Goal: Task Accomplishment & Management: Use online tool/utility

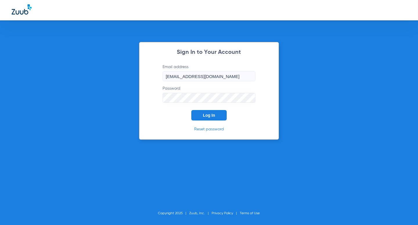
click at [214, 114] on span "Log In" at bounding box center [209, 115] width 12 height 5
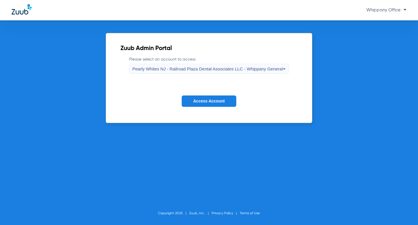
click at [269, 71] on span "Pearly Whites NJ - Railroad Plaza Dental Associates LLC - Whippany General" at bounding box center [207, 68] width 151 height 5
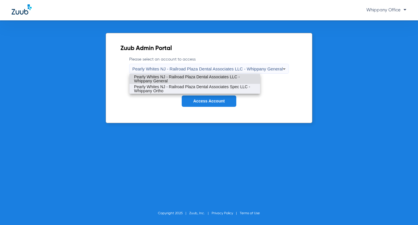
click at [246, 89] on span "Pearly Whites NJ - Railroad Plaza Dental Associates Spec LLC - Whippany Ortho" at bounding box center [194, 89] width 121 height 8
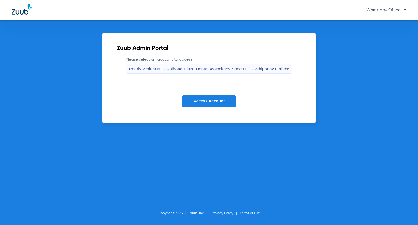
click at [218, 100] on span "Access Account" at bounding box center [208, 100] width 31 height 5
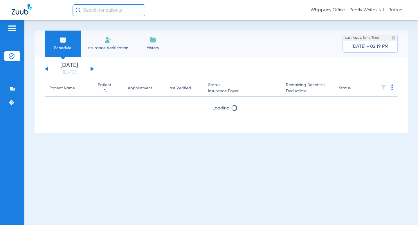
click at [92, 68] on button at bounding box center [92, 69] width 3 height 4
click at [91, 68] on button at bounding box center [92, 69] width 3 height 4
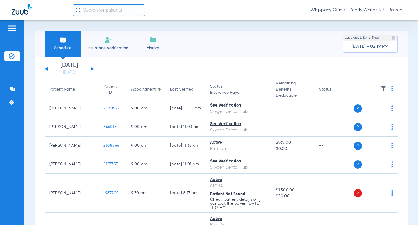
click at [392, 89] on img at bounding box center [393, 88] width 2 height 6
click at [365, 111] on span "Verify All" at bounding box center [365, 112] width 35 height 4
click at [392, 89] on img at bounding box center [393, 88] width 2 height 6
click at [366, 110] on span "Verify All" at bounding box center [365, 112] width 35 height 4
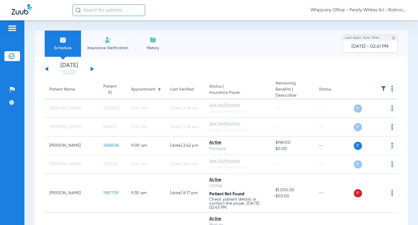
click at [392, 86] on img at bounding box center [393, 88] width 2 height 6
click at [365, 110] on span "Verify All" at bounding box center [365, 112] width 35 height 4
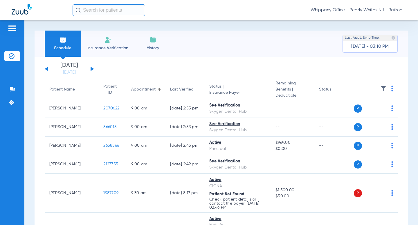
click at [392, 89] on img at bounding box center [393, 88] width 2 height 6
click at [359, 107] on button "Verify All" at bounding box center [366, 112] width 44 height 12
click at [392, 89] on img at bounding box center [393, 88] width 2 height 6
click at [364, 107] on button "Verify All" at bounding box center [366, 112] width 44 height 12
click at [392, 88] on img at bounding box center [393, 88] width 2 height 6
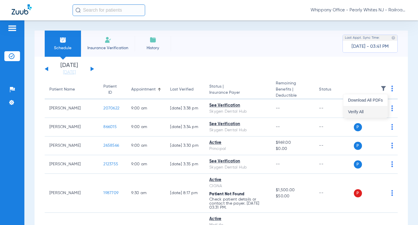
click at [352, 114] on button "Verify All" at bounding box center [366, 112] width 44 height 12
